Goal: Task Accomplishment & Management: Use online tool/utility

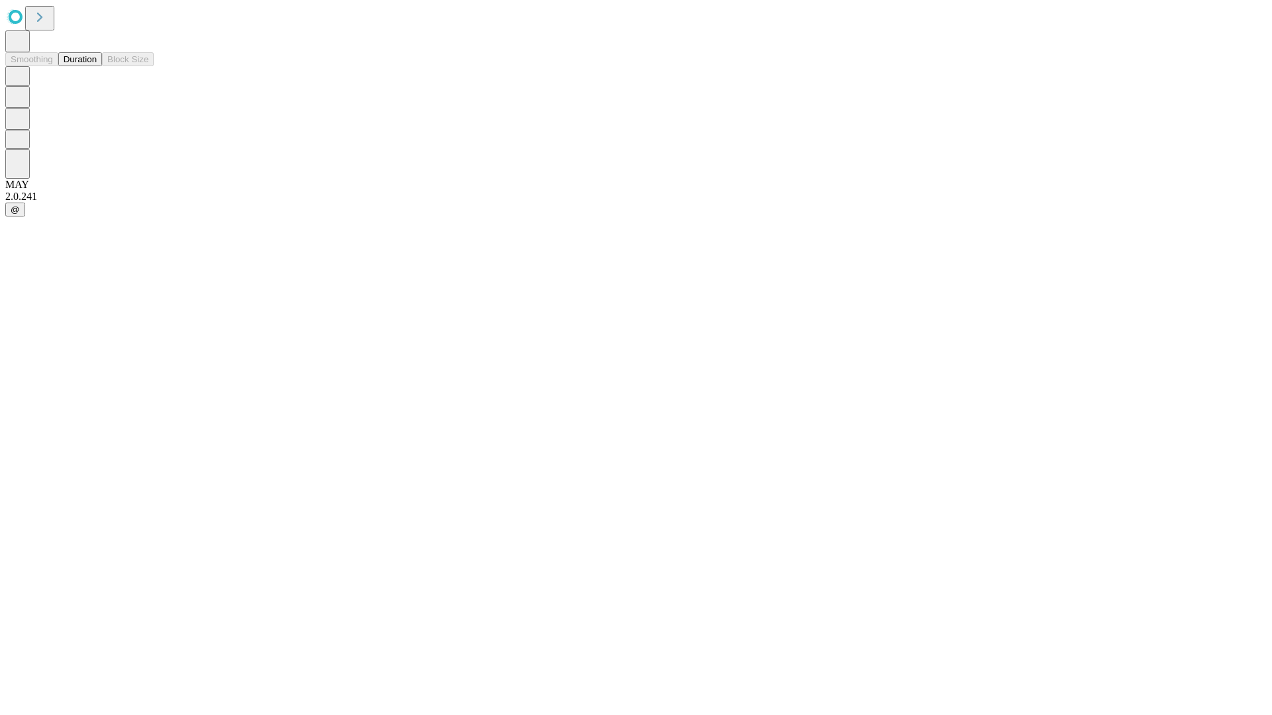
click at [97, 66] on button "Duration" at bounding box center [80, 59] width 44 height 14
click at [148, 309] on input "text" at bounding box center [101, 315] width 94 height 13
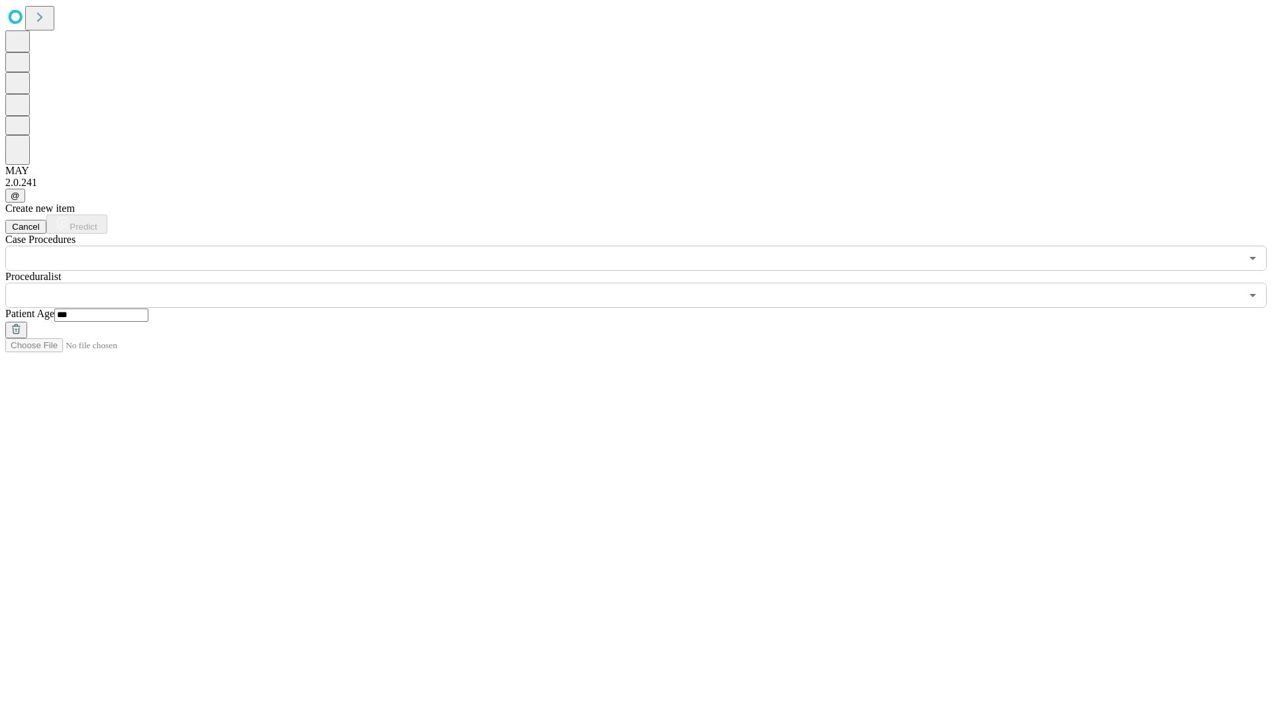
type input "***"
click at [645, 283] on input "text" at bounding box center [622, 295] width 1235 height 25
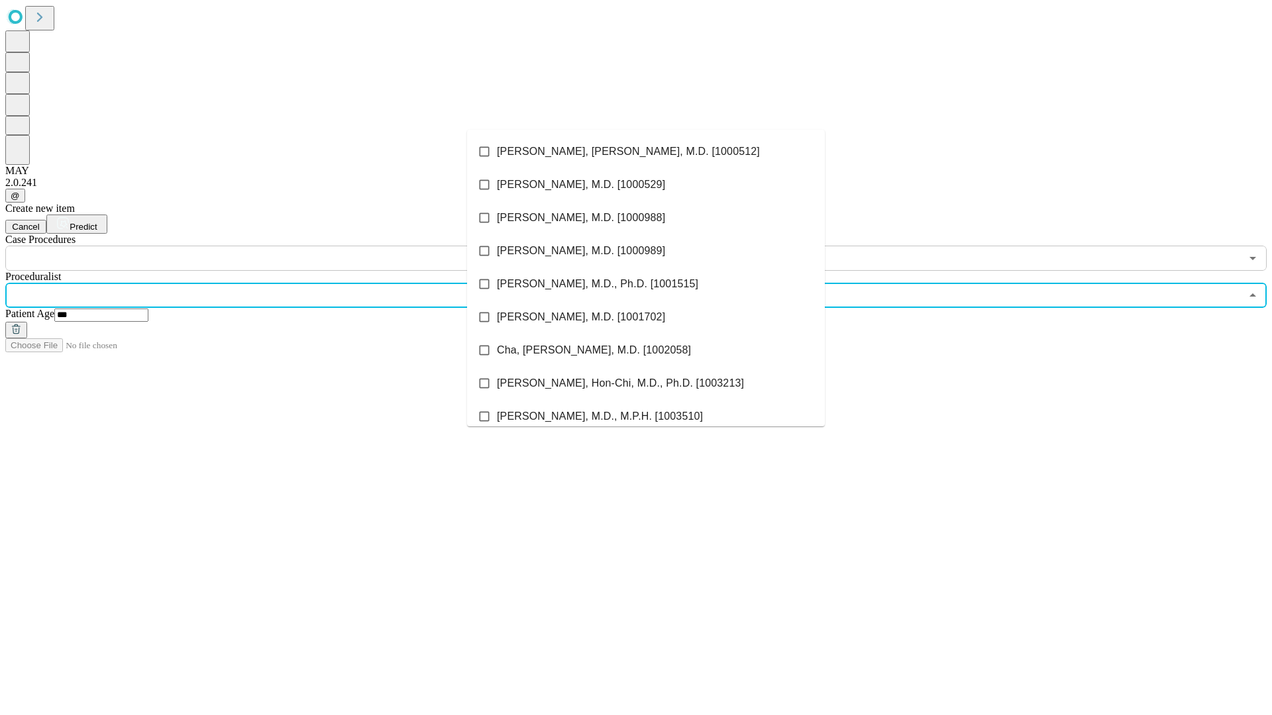
click at [646, 152] on li "[PERSON_NAME], [PERSON_NAME], M.D. [1000512]" at bounding box center [646, 151] width 358 height 33
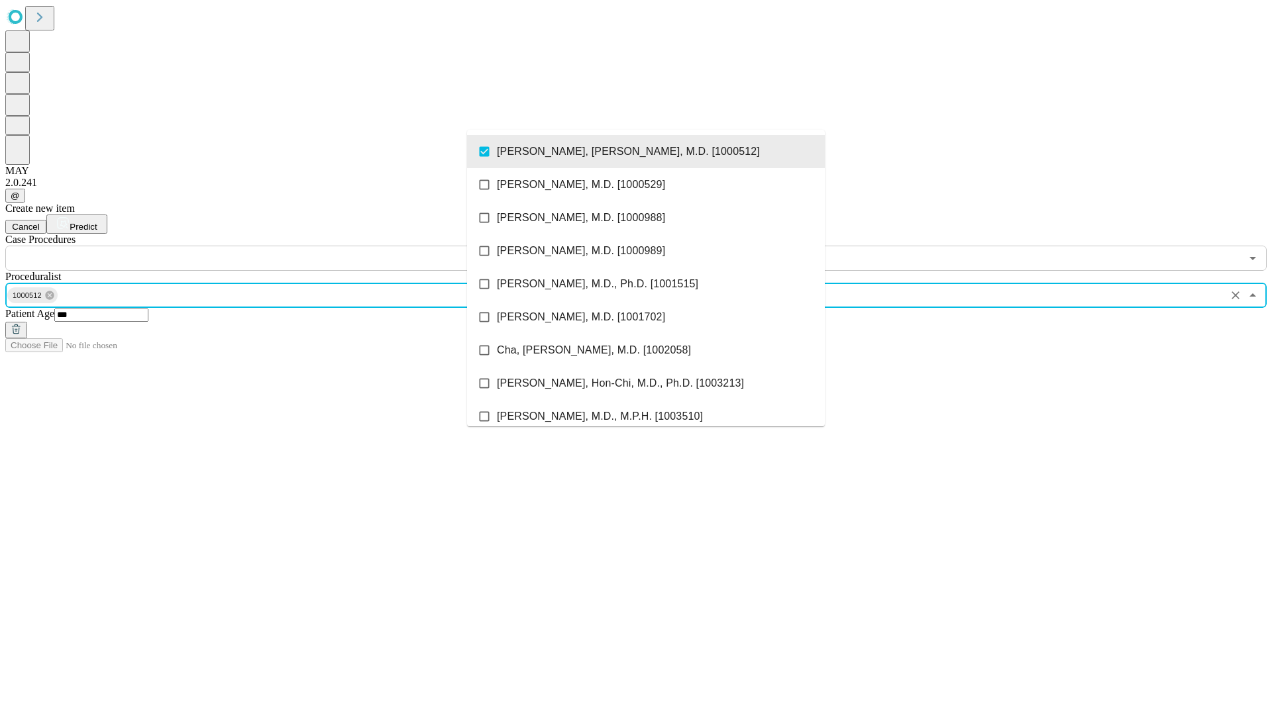
click at [278, 246] on input "text" at bounding box center [622, 258] width 1235 height 25
